Goal: Use online tool/utility: Use online tool/utility

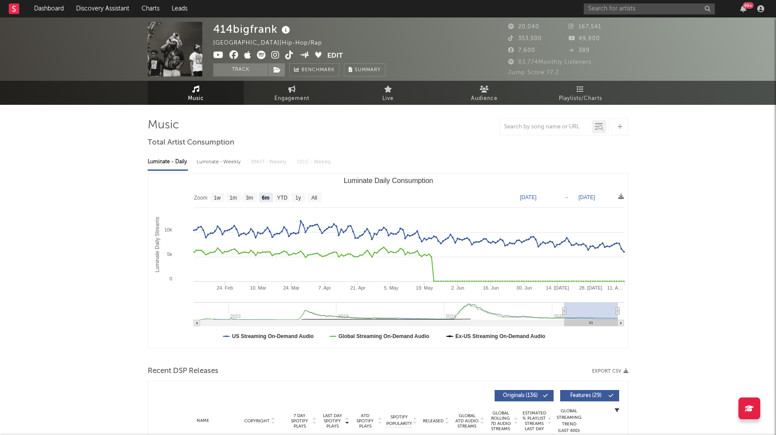
select select "6m"
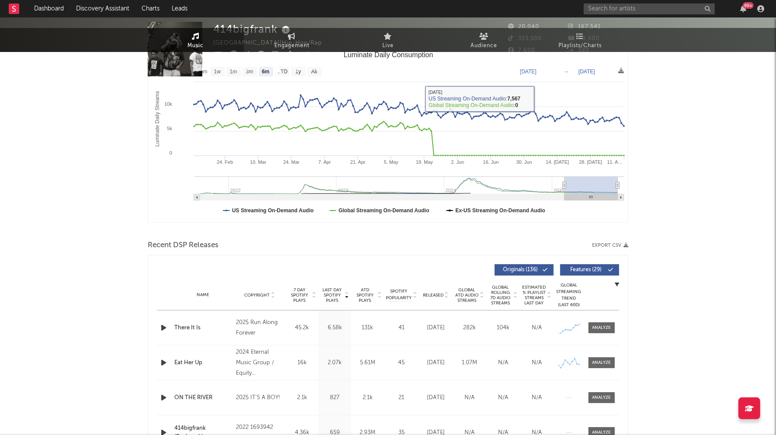
scroll to position [324, 0]
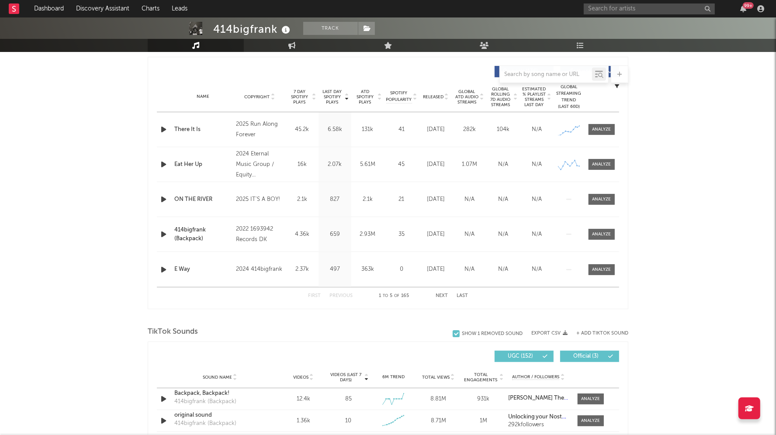
click at [158, 124] on div at bounding box center [164, 129] width 15 height 11
click at [162, 129] on icon "button" at bounding box center [163, 129] width 9 height 11
click at [162, 129] on icon "button" at bounding box center [163, 129] width 8 height 11
click at [160, 130] on icon "button" at bounding box center [163, 129] width 9 height 11
click at [163, 198] on icon "button" at bounding box center [163, 199] width 9 height 11
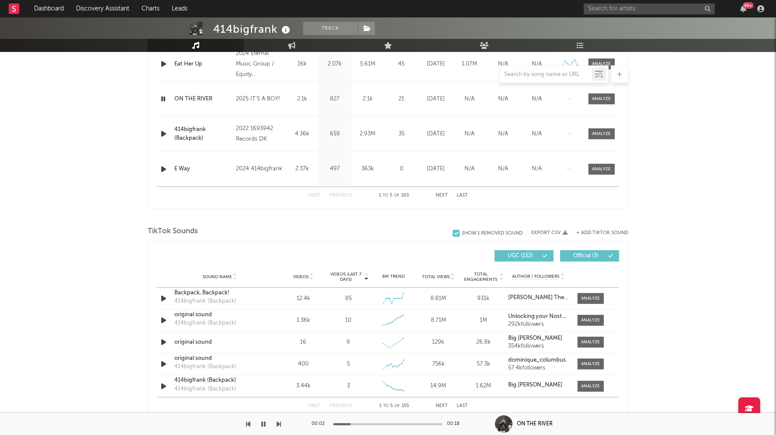
scroll to position [424, 0]
click at [263, 426] on icon "button" at bounding box center [263, 424] width 4 height 7
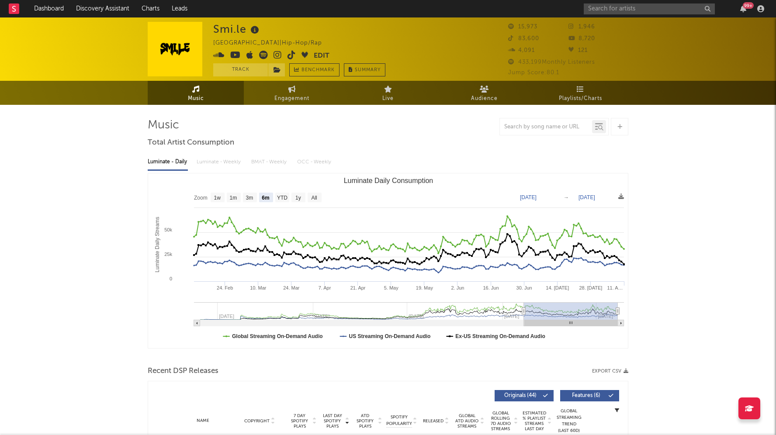
select select "6m"
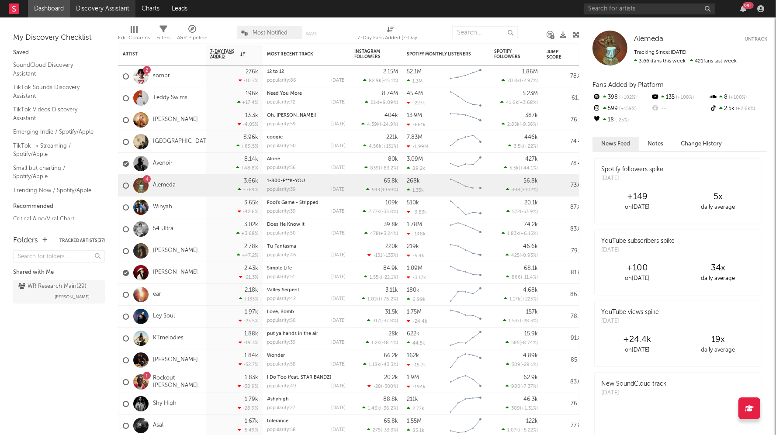
click at [98, 8] on link "Discovery Assistant" at bounding box center [103, 8] width 66 height 17
